Goal: Task Accomplishment & Management: Manage account settings

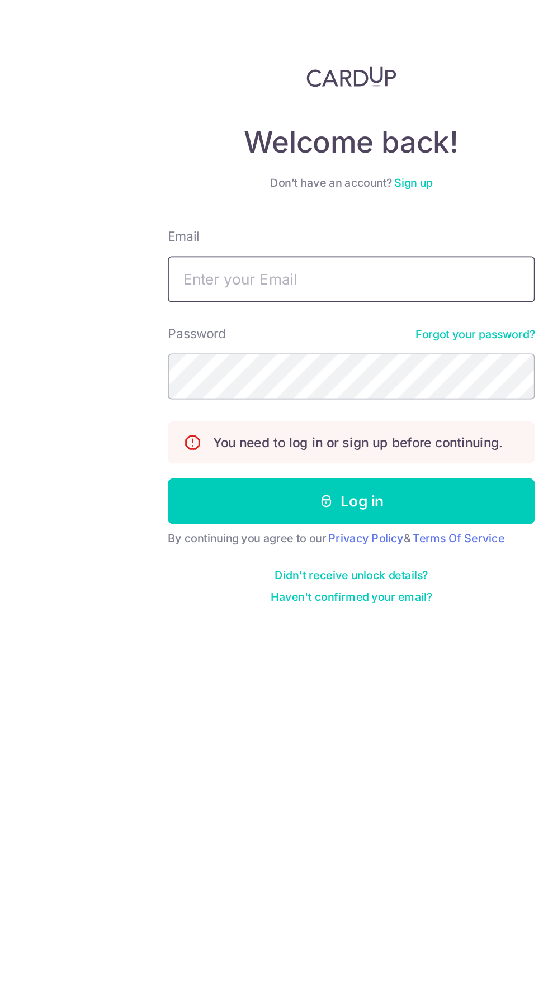
click at [203, 212] on input "Email" at bounding box center [274, 211] width 224 height 28
type input "Isabellachong1386@gmail.com"
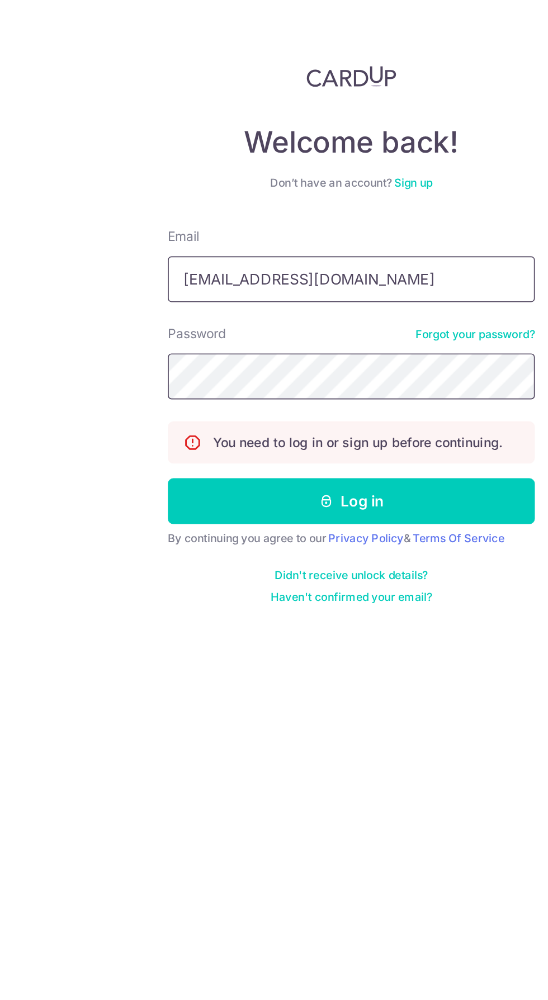
click at [162, 332] on button "Log in" at bounding box center [274, 346] width 224 height 28
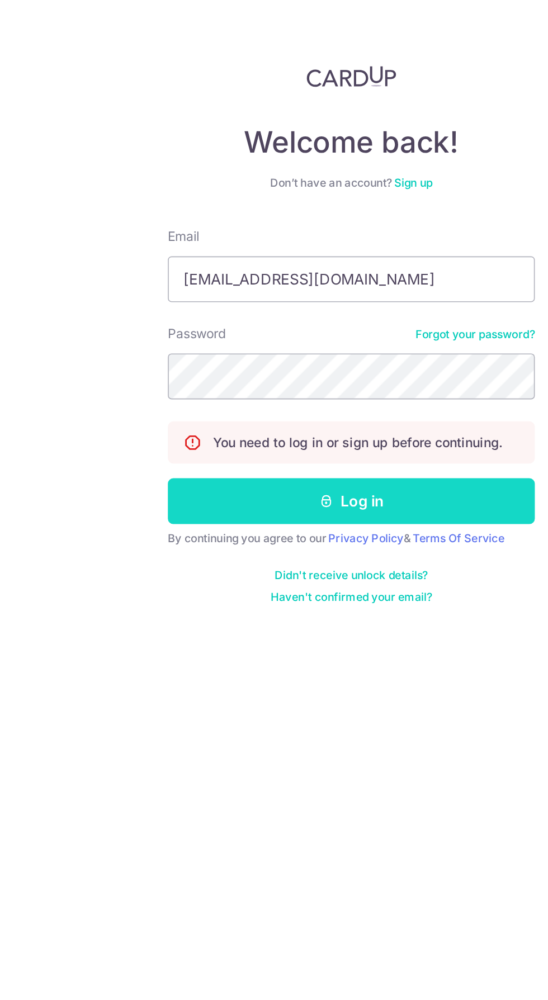
click at [222, 348] on button "Log in" at bounding box center [274, 346] width 224 height 28
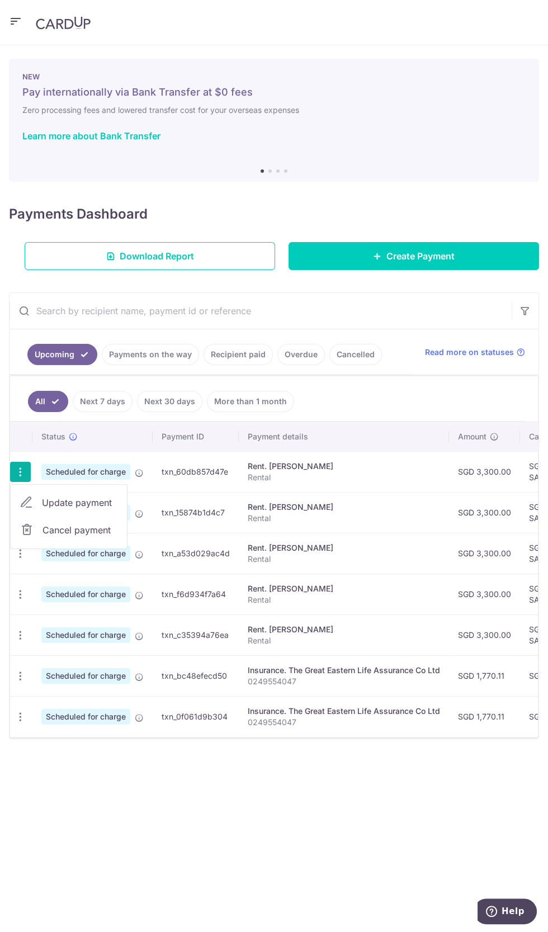
click at [164, 568] on div at bounding box center [274, 466] width 548 height 932
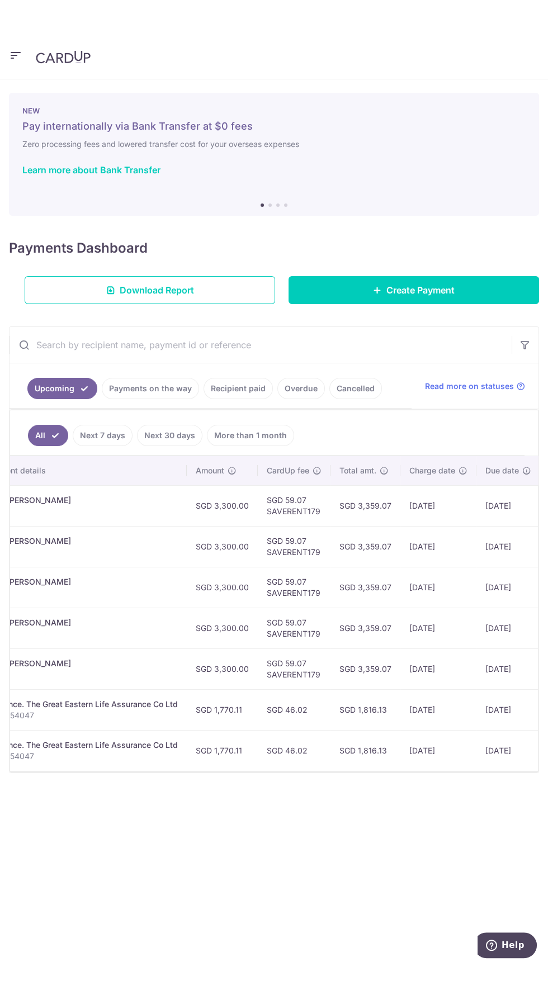
scroll to position [0, 264]
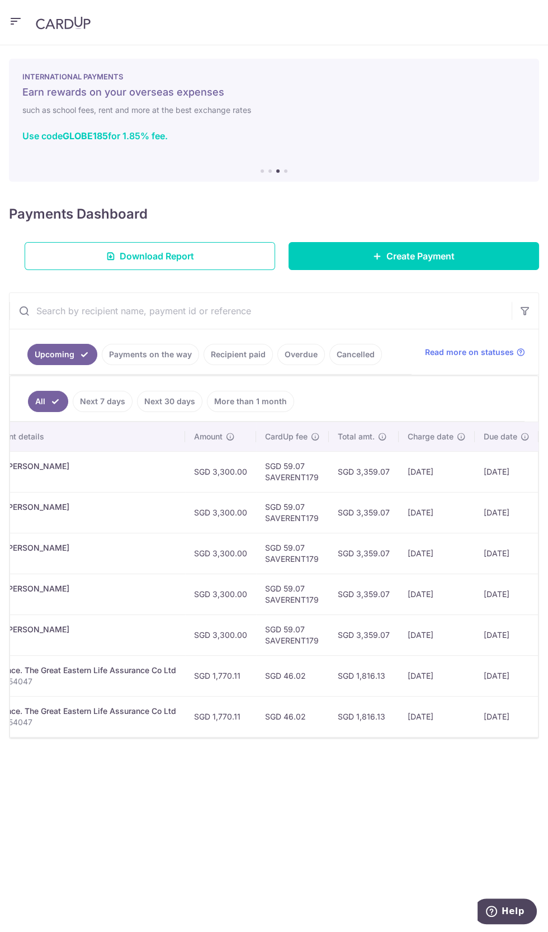
click at [410, 308] on input "text" at bounding box center [261, 311] width 502 height 36
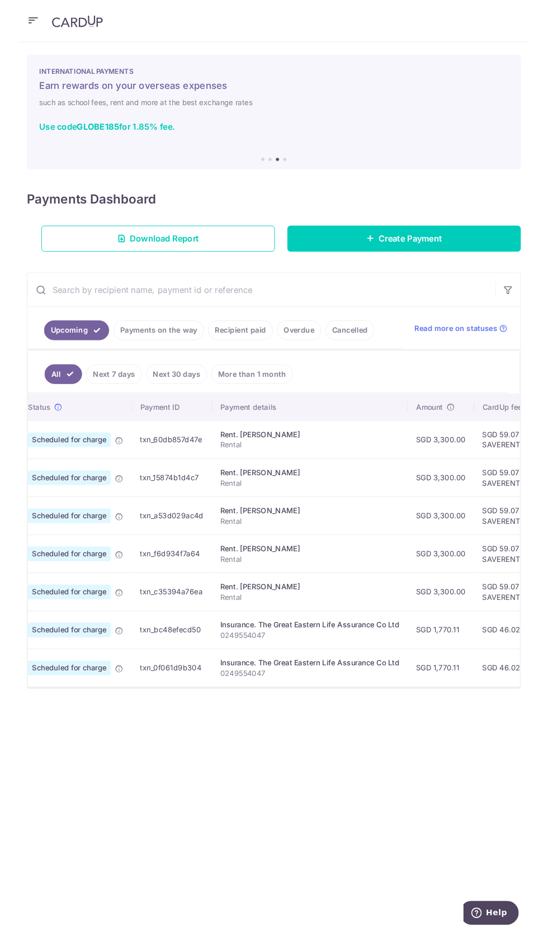
scroll to position [0, 0]
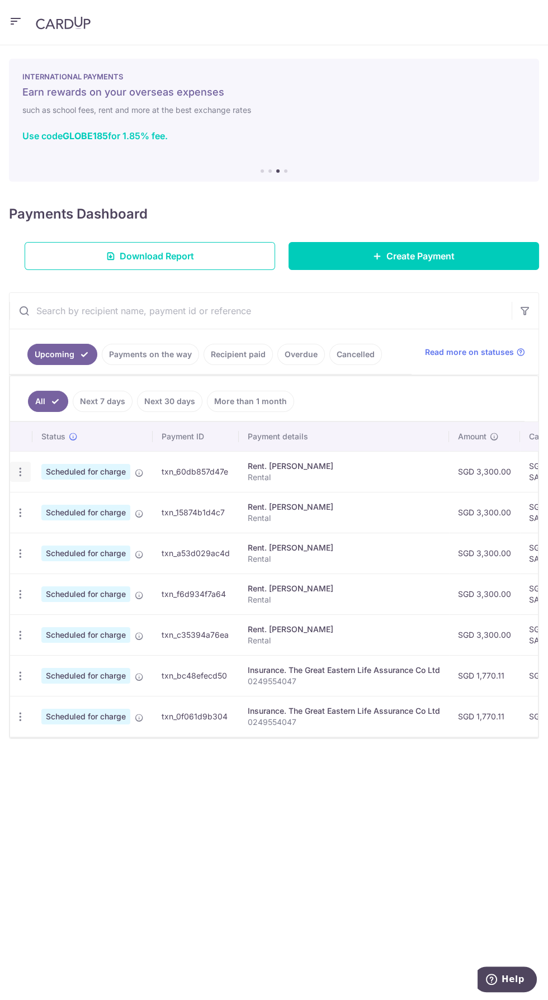
click at [15, 472] on icon "button" at bounding box center [21, 472] width 12 height 12
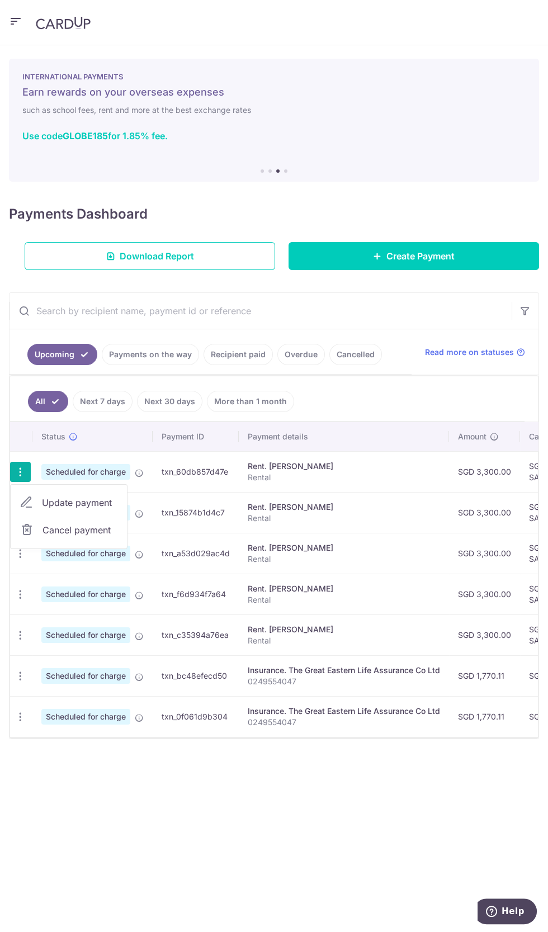
click at [162, 352] on div at bounding box center [274, 466] width 548 height 932
click at [160, 350] on link "Payments on the way" at bounding box center [150, 354] width 97 height 21
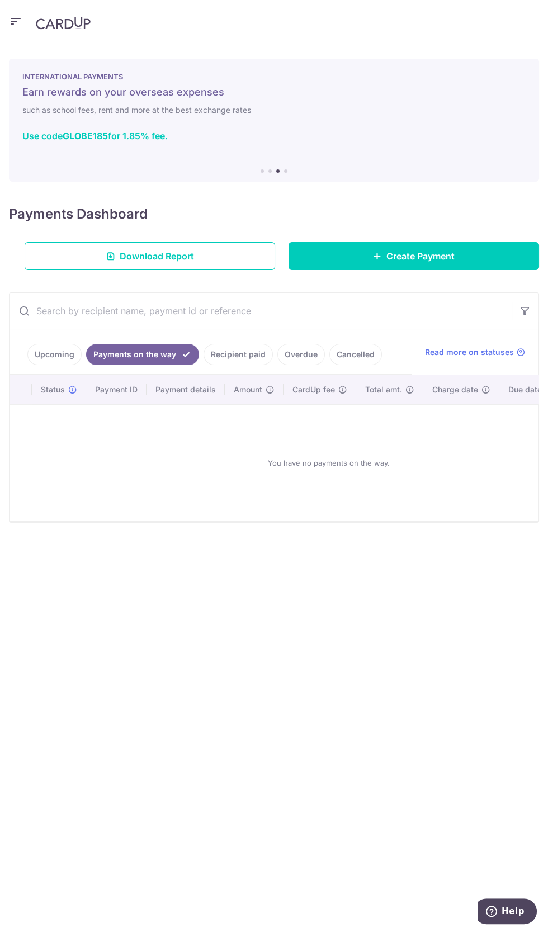
click at [238, 355] on link "Recipient paid" at bounding box center [237, 354] width 69 height 21
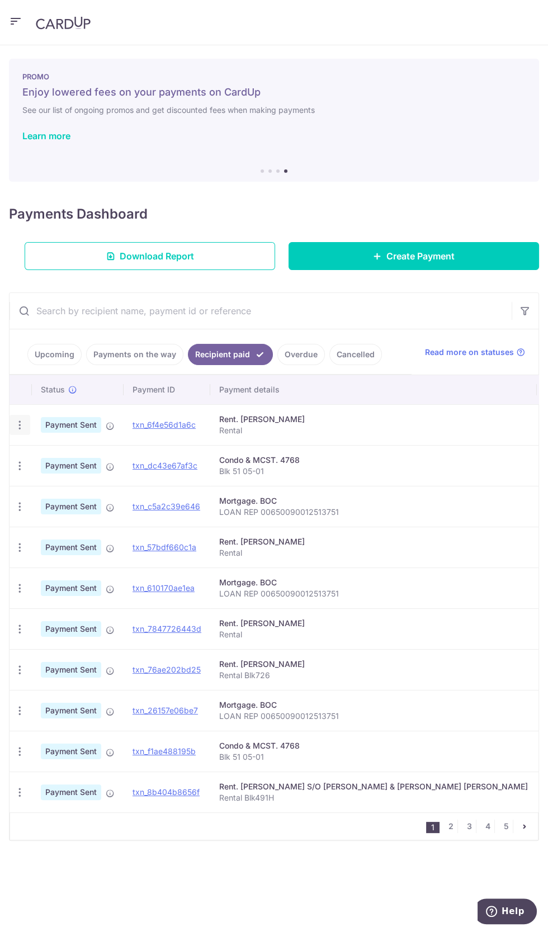
click at [19, 423] on icon "button" at bounding box center [20, 425] width 12 height 12
click at [63, 457] on span "PDF Receipt" at bounding box center [79, 455] width 76 height 11
